Goal: Find specific page/section: Find specific page/section

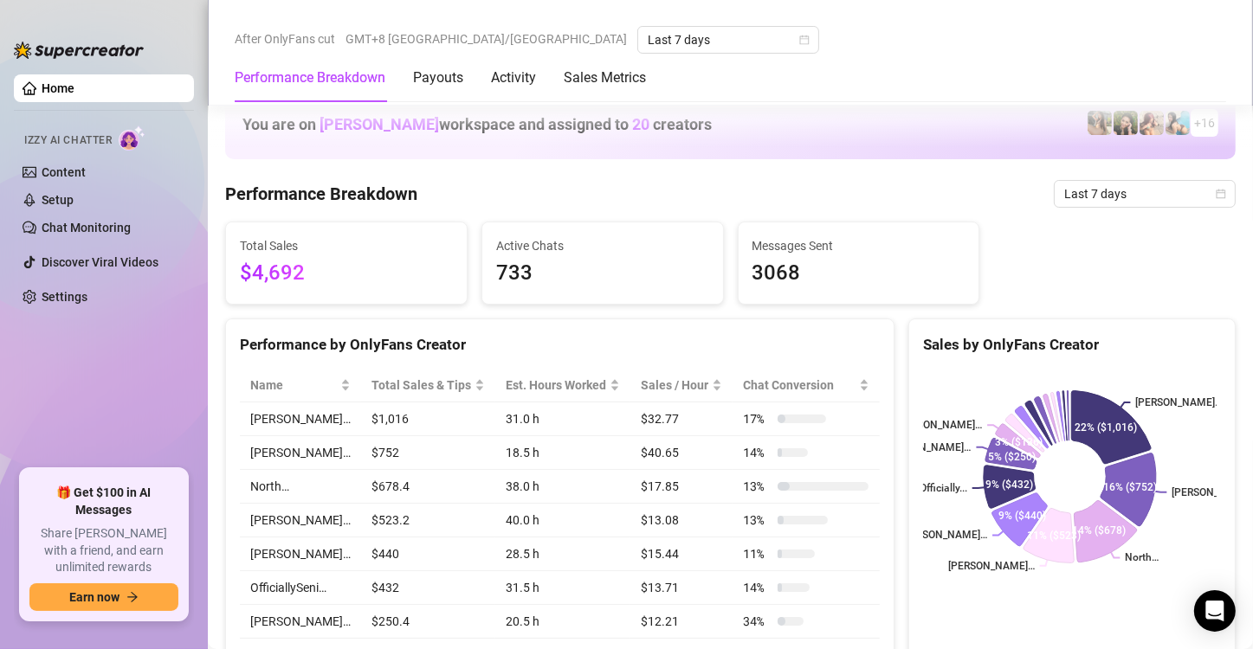
scroll to position [1039, 0]
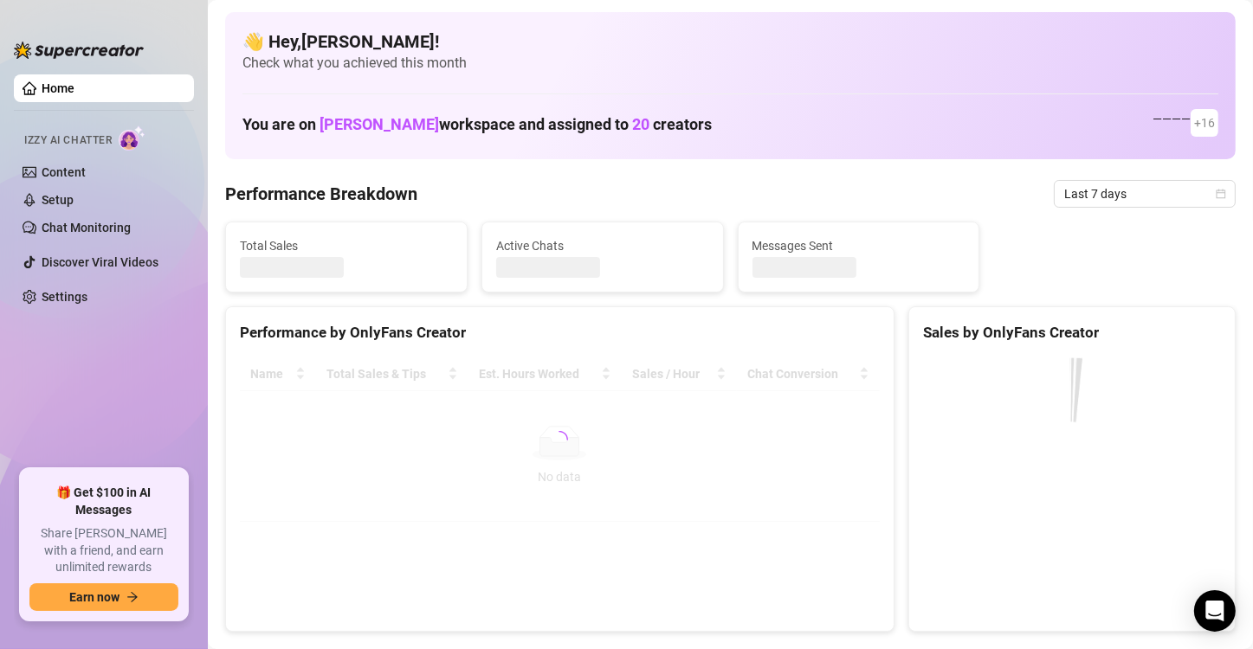
click at [1203, 369] on canvas at bounding box center [1070, 488] width 294 height 260
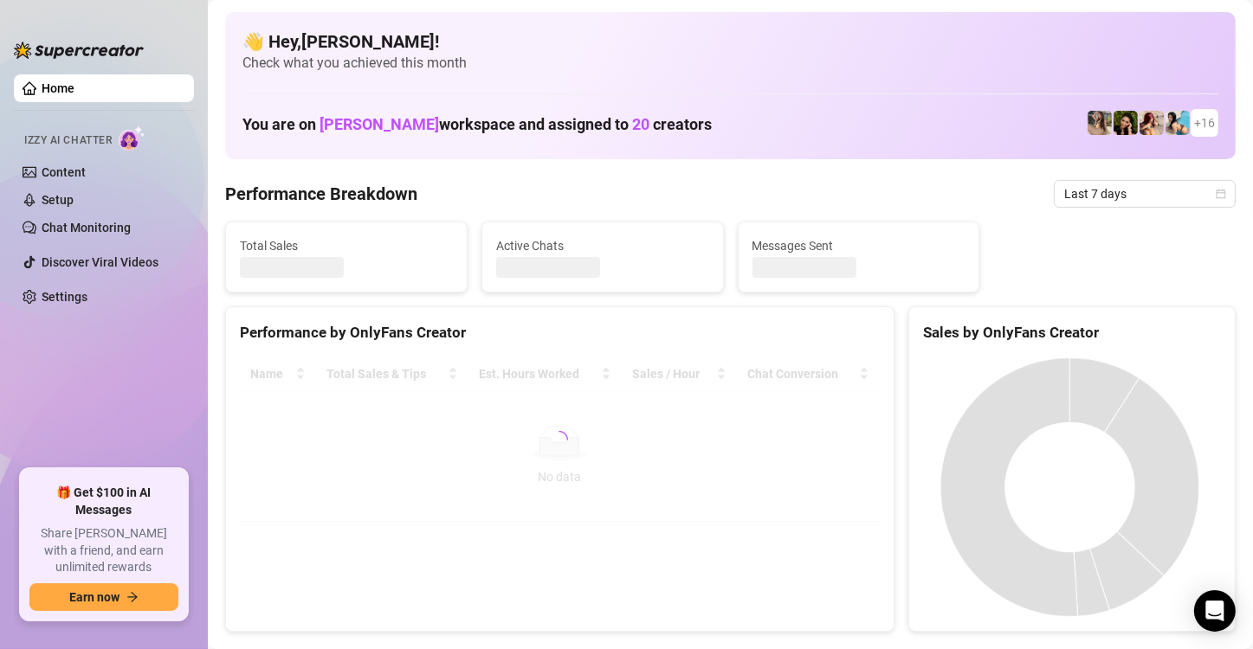
scroll to position [693, 0]
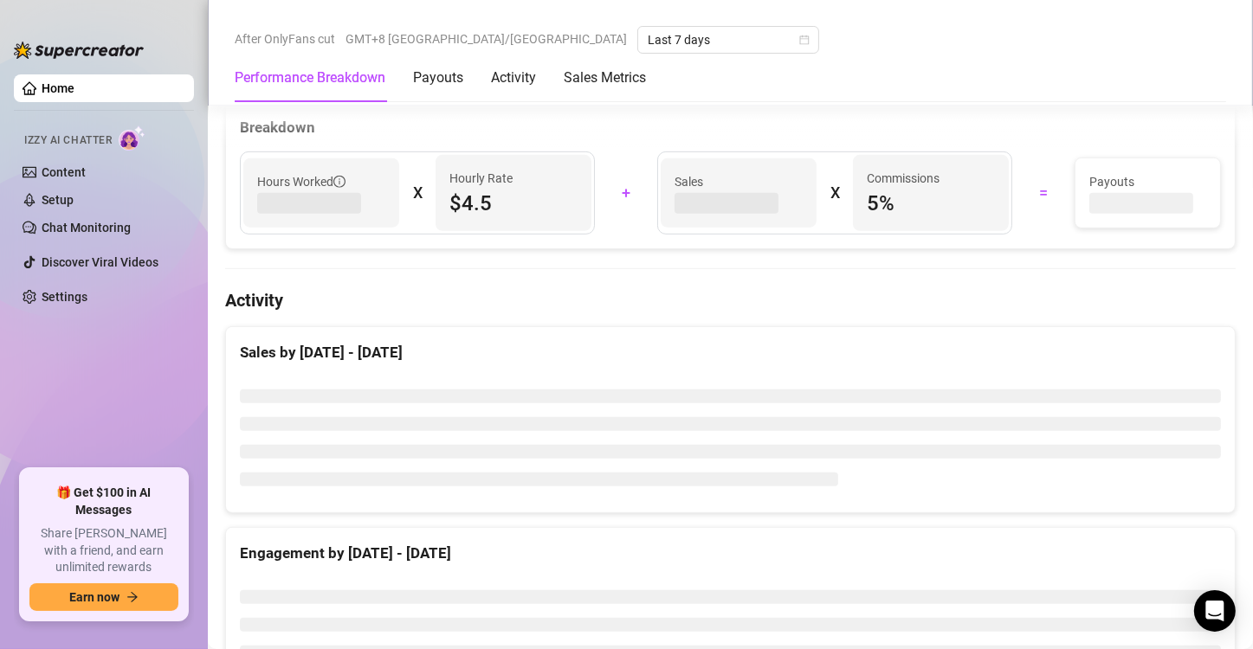
click at [1195, 449] on li at bounding box center [730, 452] width 981 height 14
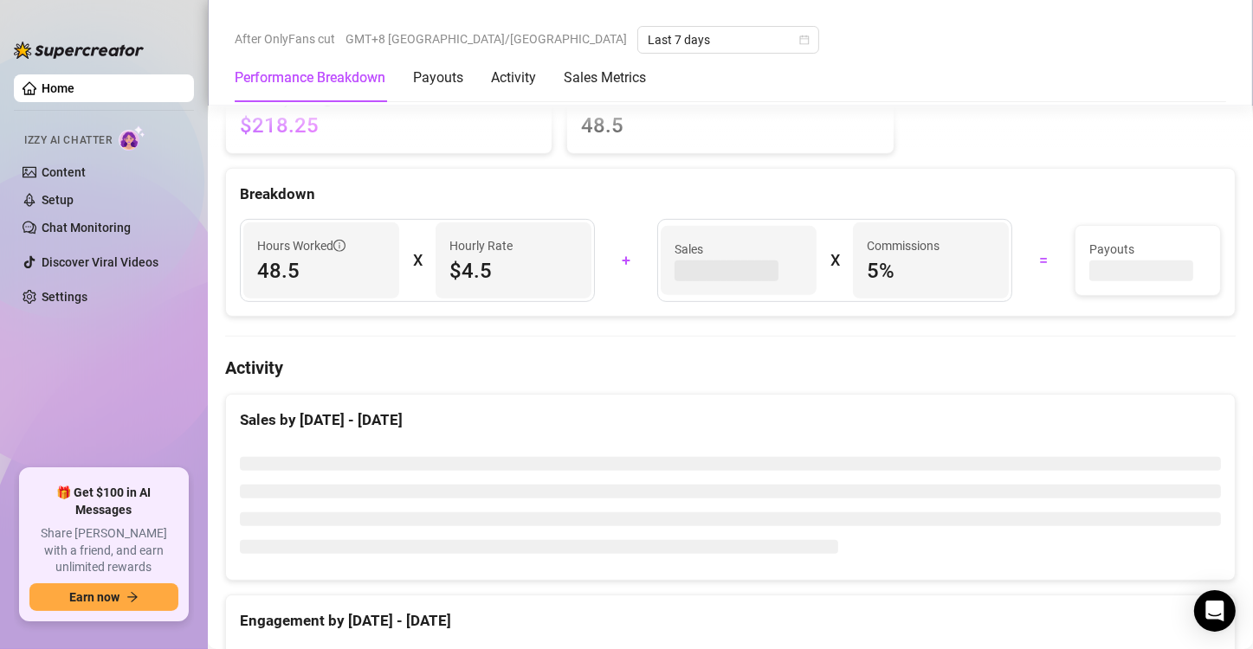
scroll to position [624, 0]
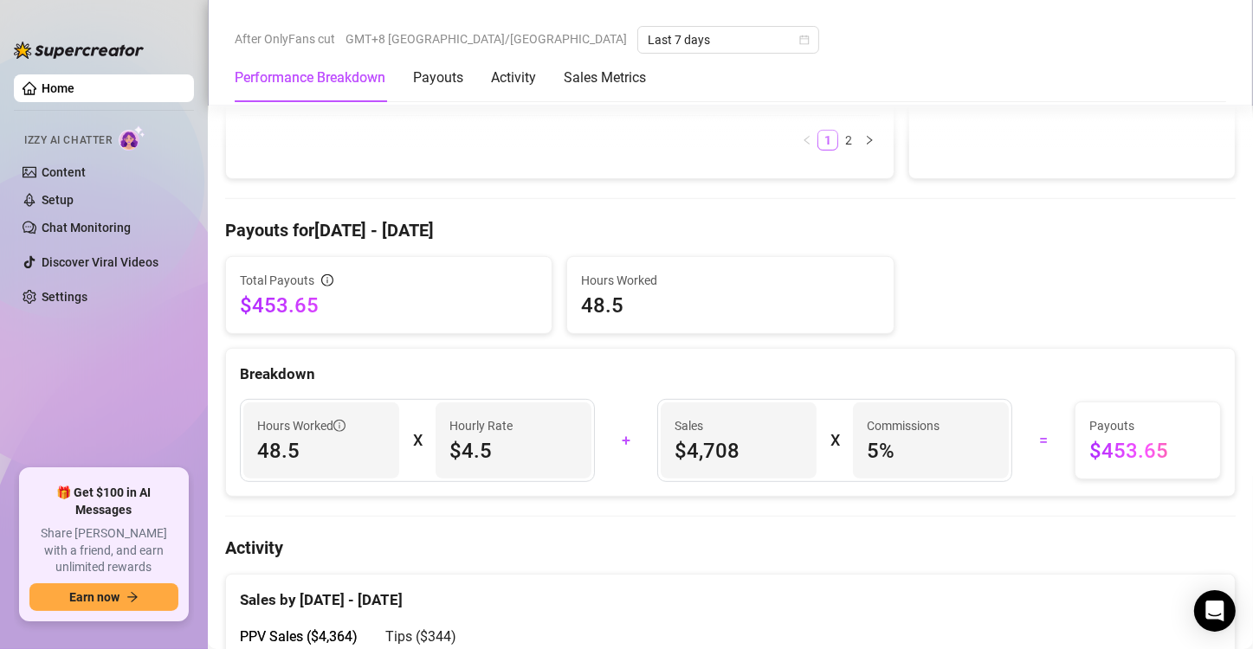
click at [1214, 235] on h4 "Payouts for Sep 9 - Sep 16" at bounding box center [730, 230] width 1011 height 24
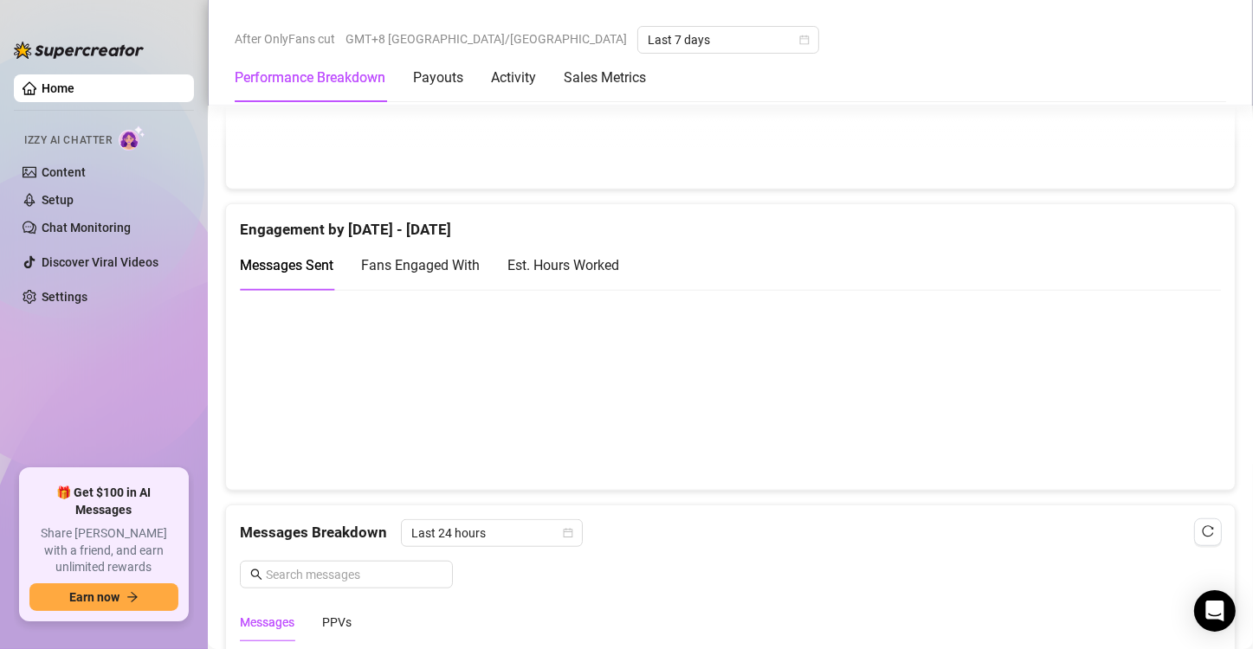
scroll to position [1317, 0]
